Goal: Communication & Community: Answer question/provide support

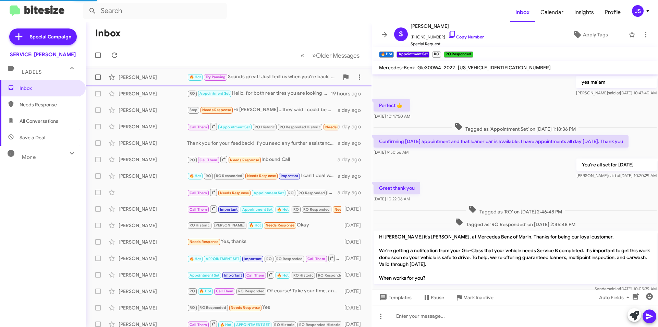
scroll to position [322, 0]
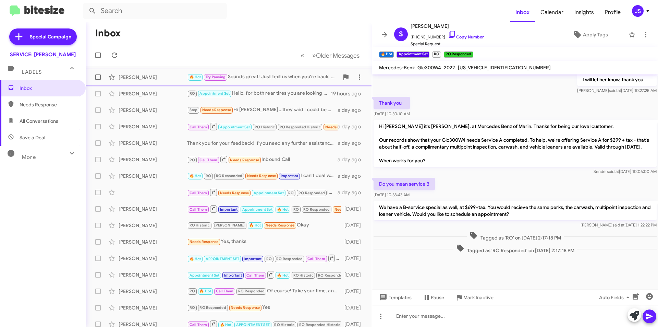
click at [147, 84] on div "[PERSON_NAME] 🔥 Hot Try Pausing Sounds great! Just text us when you're back, an…" at bounding box center [228, 77] width 275 height 14
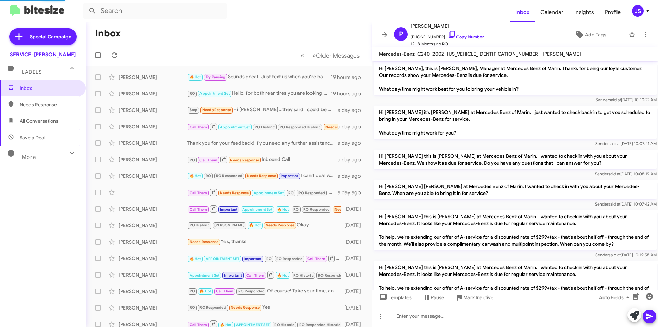
scroll to position [341, 0]
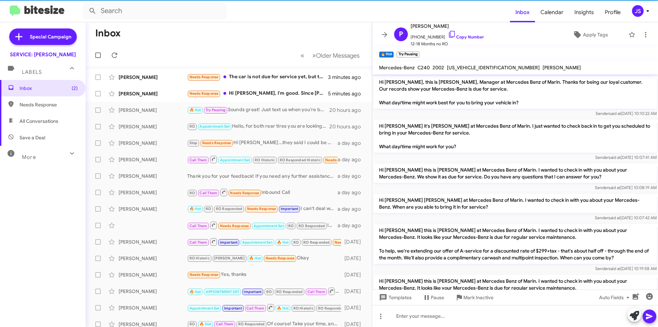
scroll to position [341, 0]
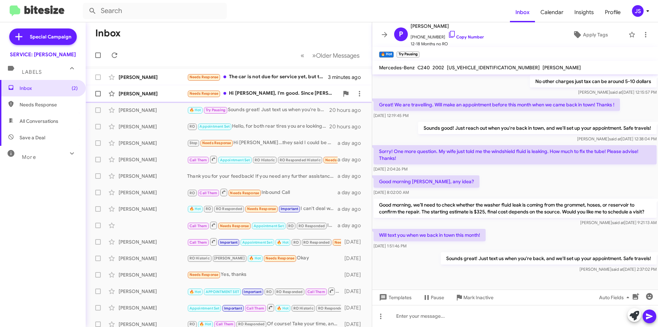
click at [149, 98] on div "Bryan Boudreaux Needs Response Hi Omar, I'm good. Since Mercedes Fairfield is m…" at bounding box center [228, 94] width 275 height 14
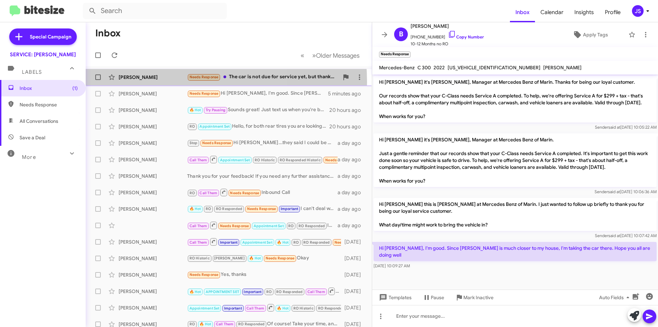
click at [153, 82] on div "Carl Levitt Needs Response The car is not due for service yet, but thanks for c…" at bounding box center [228, 77] width 275 height 14
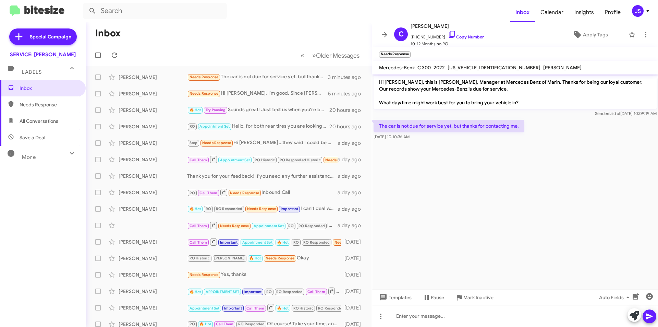
click at [57, 120] on span "All Conversations" at bounding box center [39, 121] width 39 height 7
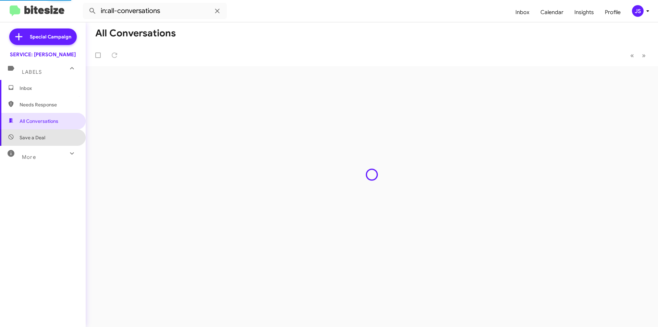
click at [49, 138] on span "Save a Deal" at bounding box center [43, 137] width 86 height 16
type input "in:not-interested"
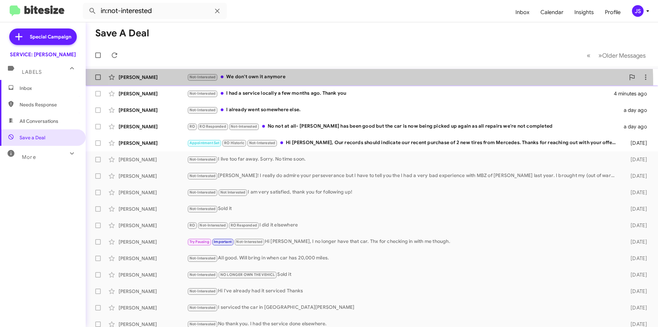
click at [337, 84] on div "Lee Katz Not-Interested We don't own it anymore 3 minutes ago" at bounding box center [371, 77] width 561 height 14
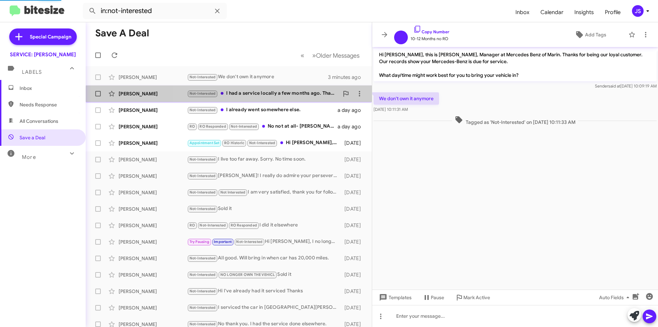
click at [285, 98] on div "Adriana Tabulara Not-Interested I had a service locally a few months ago. Thank…" at bounding box center [228, 94] width 275 height 14
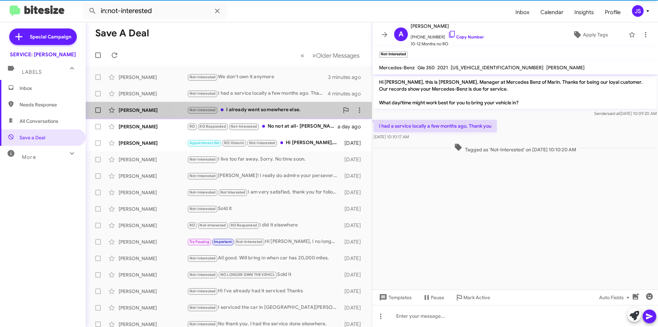
click at [271, 112] on div "Not-Interested I already went somewhere else." at bounding box center [263, 110] width 152 height 8
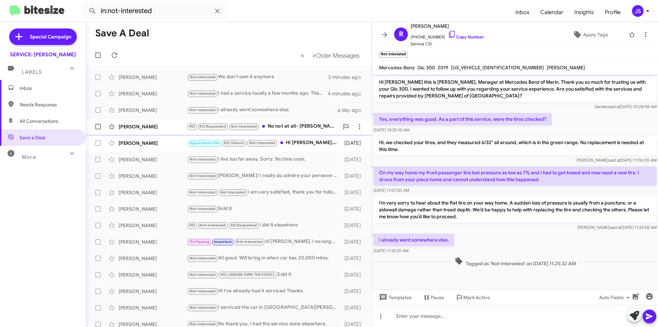
click at [271, 124] on div "RO RO Responded Not-Interested No not at all- Nick has been good but the car is…" at bounding box center [263, 126] width 152 height 8
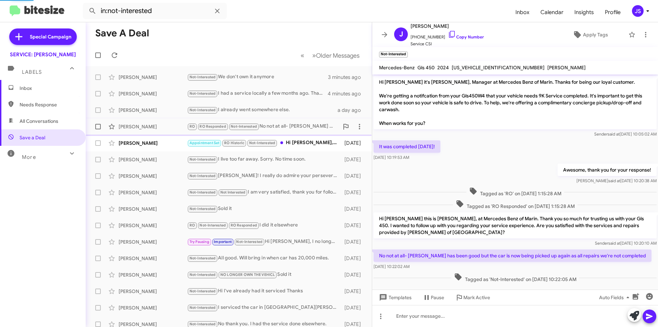
scroll to position [8, 0]
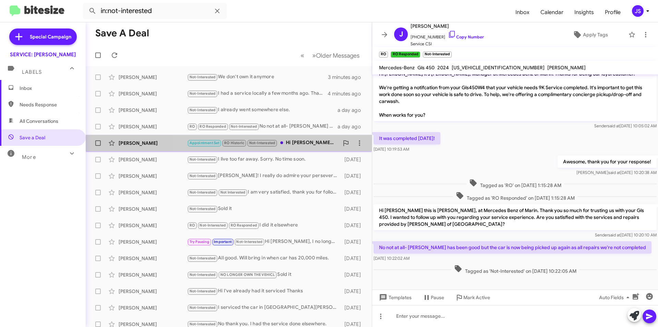
click at [307, 142] on div "Appointment Set RO Historic Not-Interested Hi Omar, Our records should indicate…" at bounding box center [263, 143] width 152 height 8
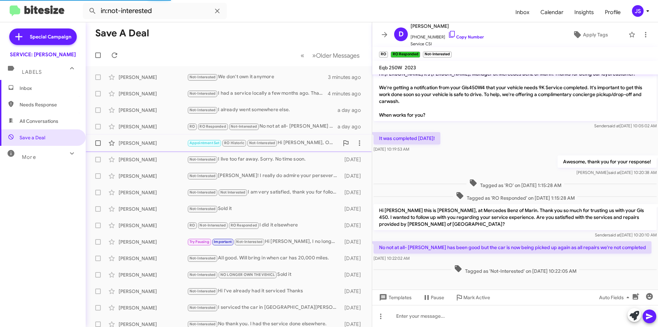
scroll to position [65, 0]
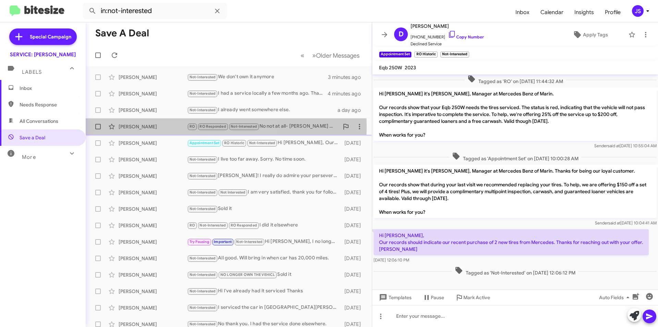
click at [149, 127] on div "John Krause" at bounding box center [153, 126] width 69 height 7
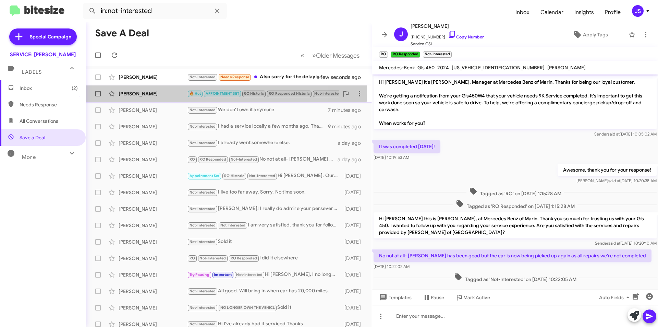
click at [173, 90] on div "Suzanne Wilson 🔥 Hot APPOINTMENT SET RO Historic RO Responded Historic Not-Inte…" at bounding box center [228, 94] width 275 height 14
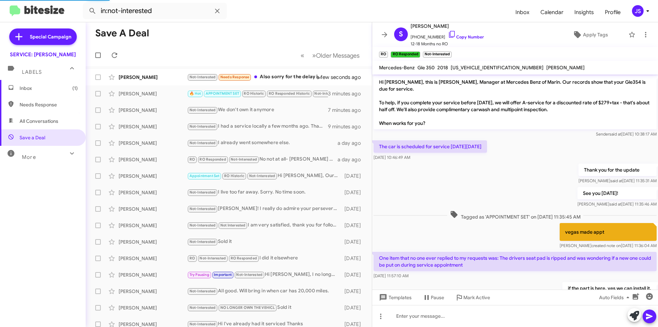
scroll to position [320, 0]
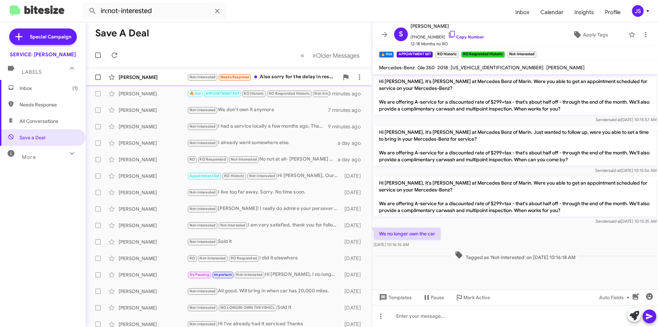
click at [176, 75] on div "Carrie Tichenor" at bounding box center [153, 77] width 69 height 7
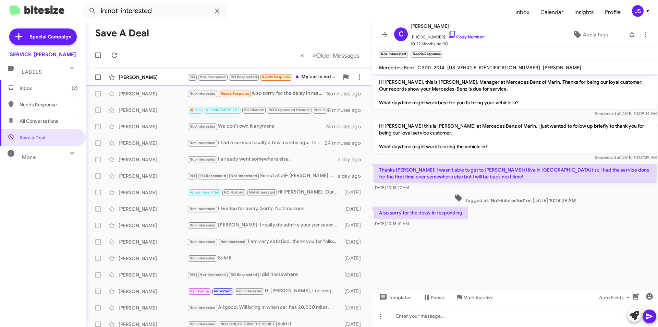
click at [151, 70] on span "Diana Ropalidis RO Not-Interested RO Responded Needs Response My car is not yet…" at bounding box center [229, 77] width 286 height 16
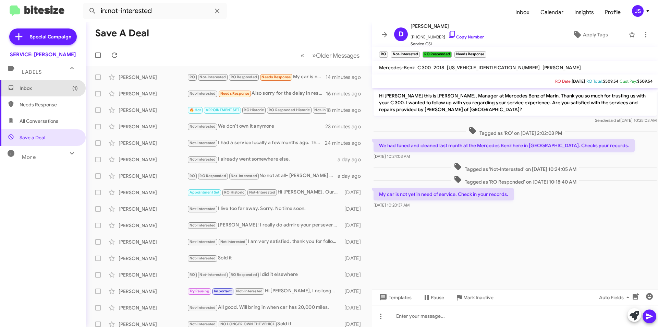
click at [55, 88] on span "Inbox (1)" at bounding box center [49, 88] width 58 height 7
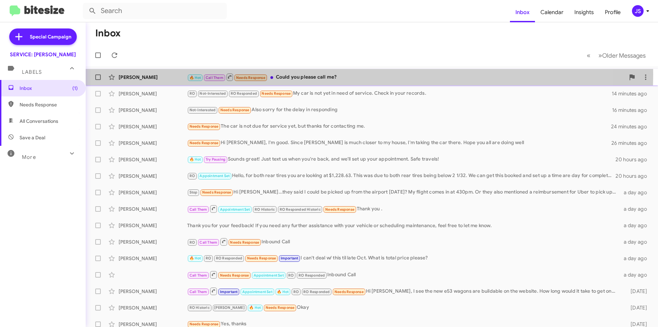
click at [328, 74] on div "🔥 Hot Call Them Needs Response Could you please call me?" at bounding box center [406, 77] width 438 height 9
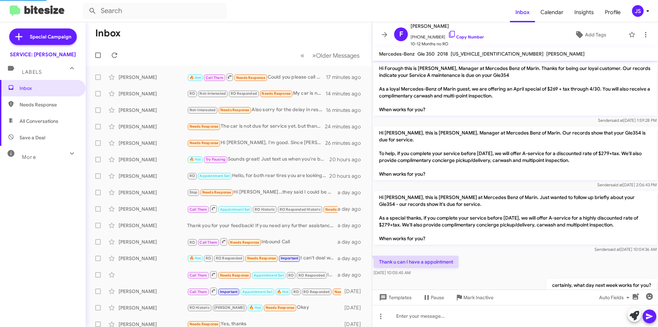
scroll to position [290, 0]
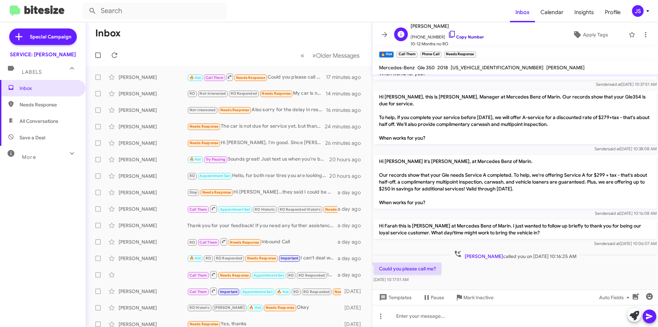
click at [448, 34] on icon at bounding box center [452, 34] width 8 height 8
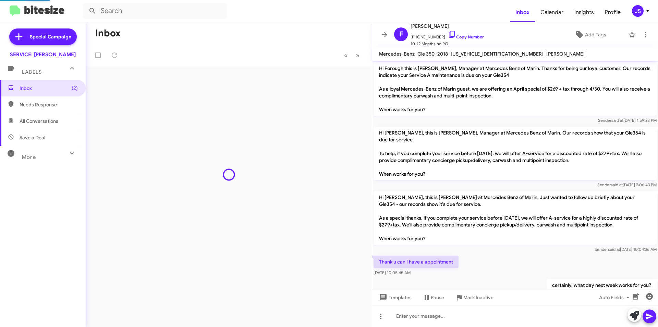
scroll to position [290, 0]
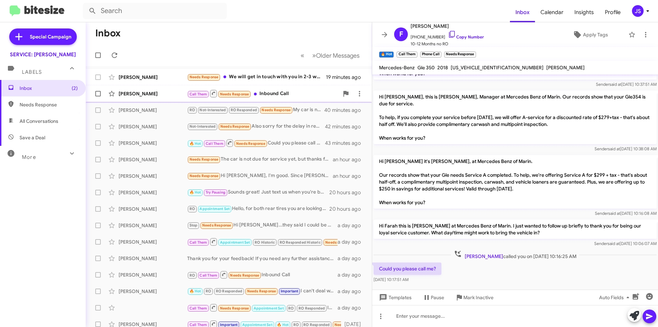
click at [268, 96] on div "Call Them Needs Response Inbound Call" at bounding box center [263, 93] width 152 height 9
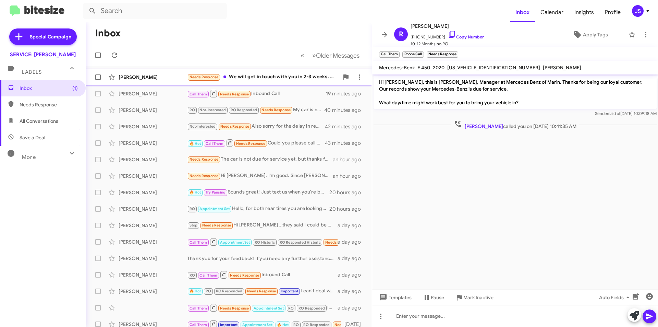
click at [284, 78] on div "Needs Response We will get in touch with you in 2-3 weeks. Thanks." at bounding box center [263, 77] width 152 height 8
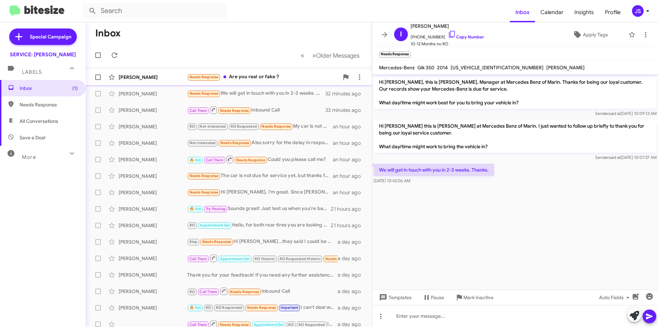
click at [168, 81] on div "Yiwen Cao Needs Response Are you real or fake？ 4 minutes ago" at bounding box center [228, 77] width 275 height 14
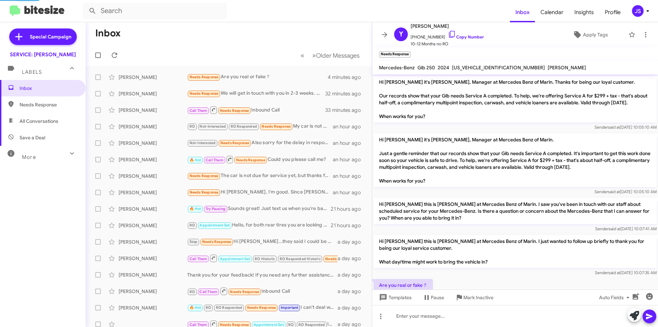
scroll to position [20, 0]
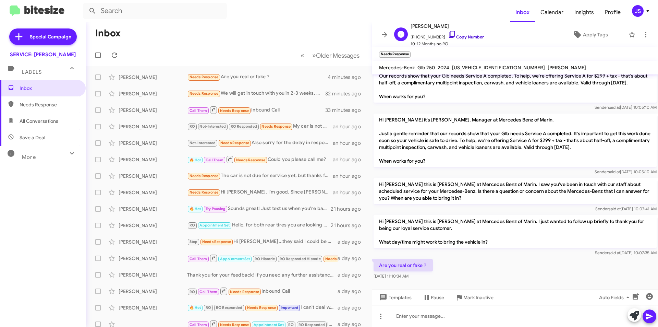
click at [448, 32] on icon at bounding box center [452, 34] width 8 height 8
